Goal: Information Seeking & Learning: Compare options

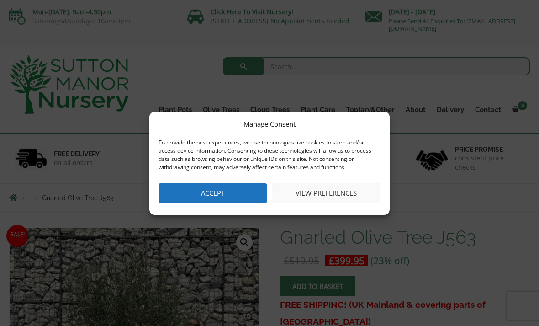
click at [221, 198] on button "Accept" at bounding box center [213, 193] width 109 height 21
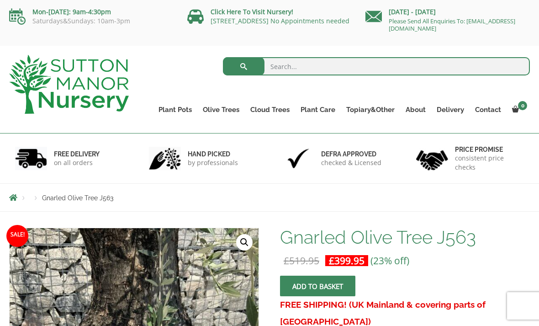
click at [0, 0] on link "Gnarled Olive Trees XXL" at bounding box center [0, 0] width 0 height 0
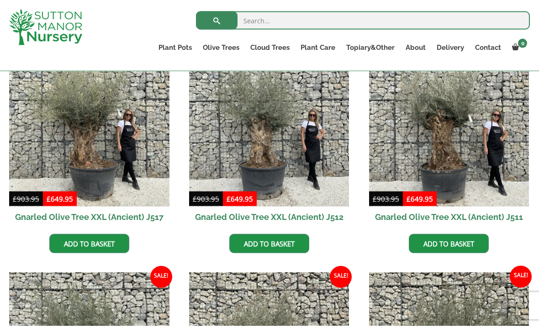
scroll to position [711, 0]
click at [283, 142] on img at bounding box center [269, 126] width 160 height 160
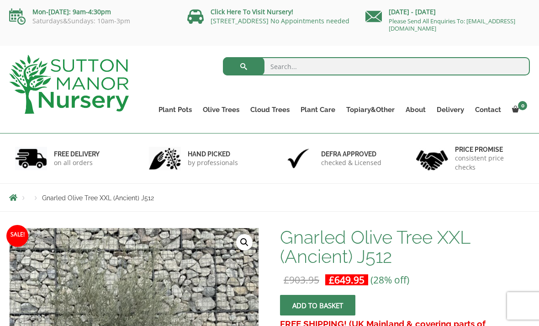
click at [489, 113] on link "Contact" at bounding box center [488, 109] width 37 height 13
click at [0, 0] on link "Gnarled Multi Stem Olives" at bounding box center [0, 0] width 0 height 0
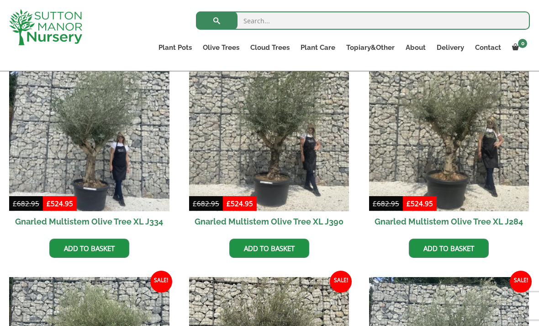
scroll to position [417, 0]
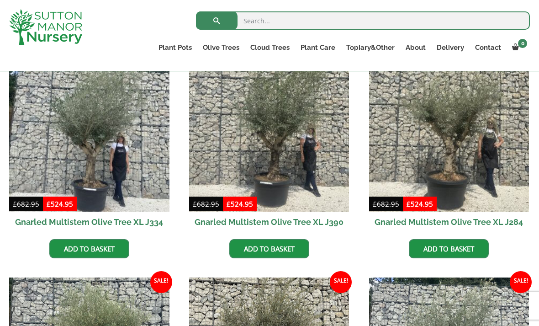
click at [301, 136] on img at bounding box center [269, 131] width 160 height 160
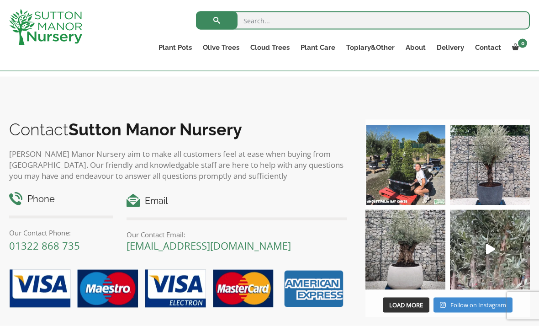
scroll to position [921, 0]
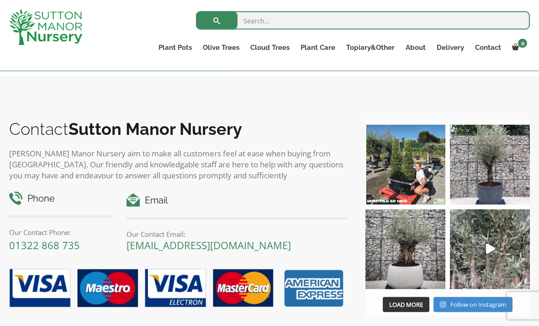
click at [411, 243] on img at bounding box center [405, 249] width 80 height 80
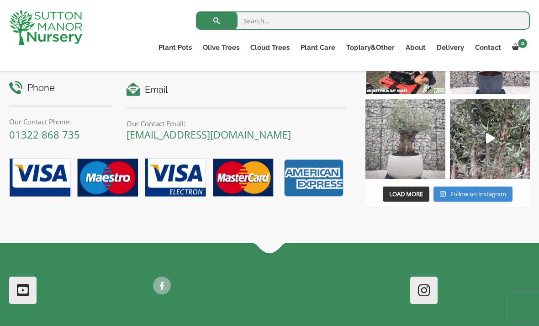
scroll to position [1040, 0]
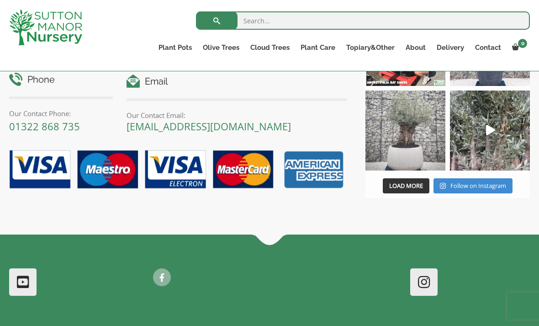
click at [505, 134] on img at bounding box center [490, 130] width 80 height 80
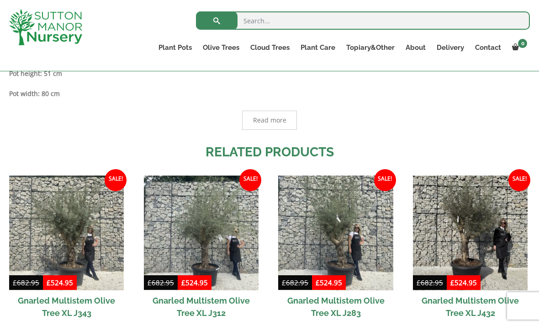
scroll to position [578, 0]
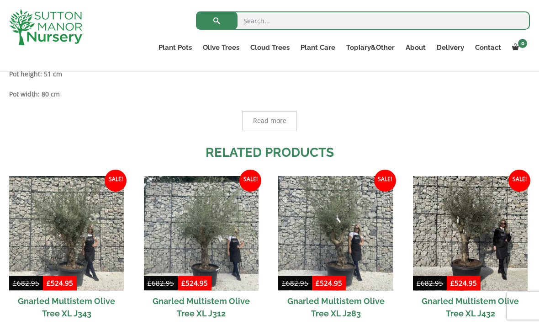
click at [0, 0] on link "Gnarled Plateau Olive Tree XL" at bounding box center [0, 0] width 0 height 0
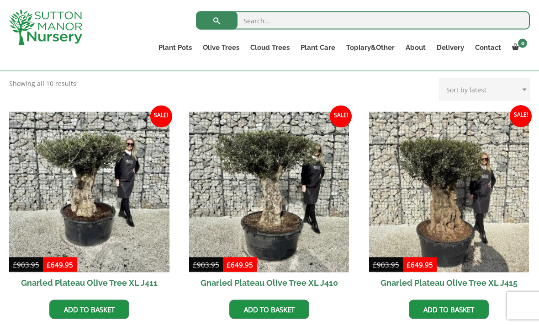
scroll to position [355, 0]
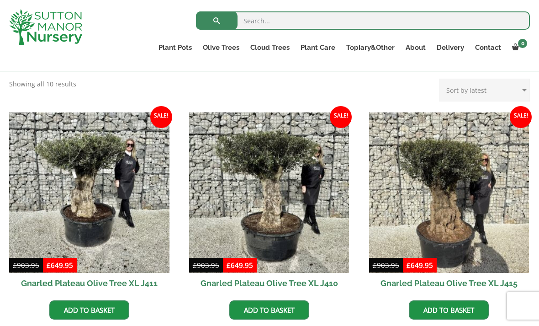
click at [0, 0] on link "Gnarled Olive Trees" at bounding box center [0, 0] width 0 height 0
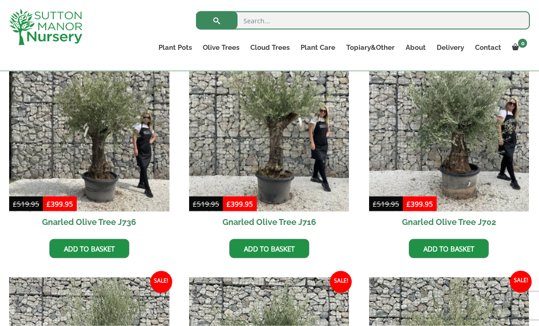
scroll to position [254, 0]
click at [465, 117] on img at bounding box center [449, 131] width 160 height 160
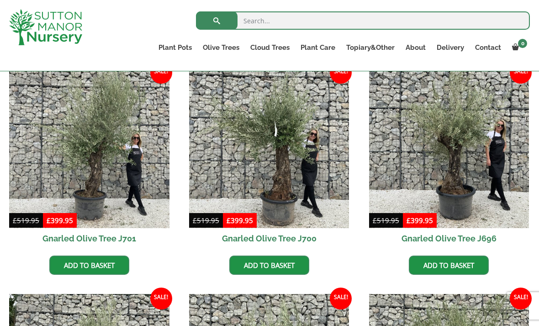
scroll to position [472, 0]
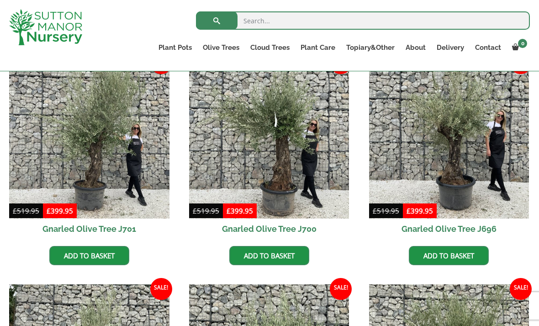
click at [458, 144] on img at bounding box center [449, 138] width 160 height 160
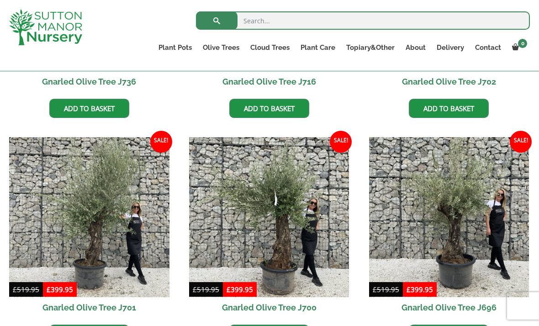
scroll to position [443, 0]
